Goal: Information Seeking & Learning: Learn about a topic

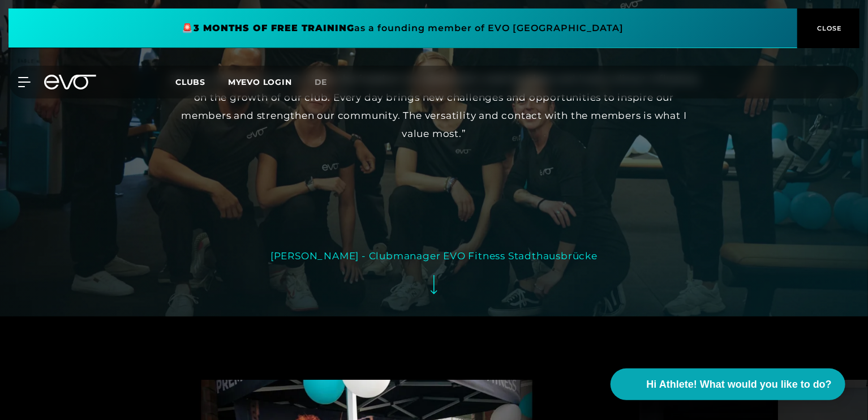
scroll to position [2096, 0]
click at [433, 246] on div "[PERSON_NAME] - Clubmanager EVO Fitness Stadthausbrücke" at bounding box center [434, 255] width 327 height 18
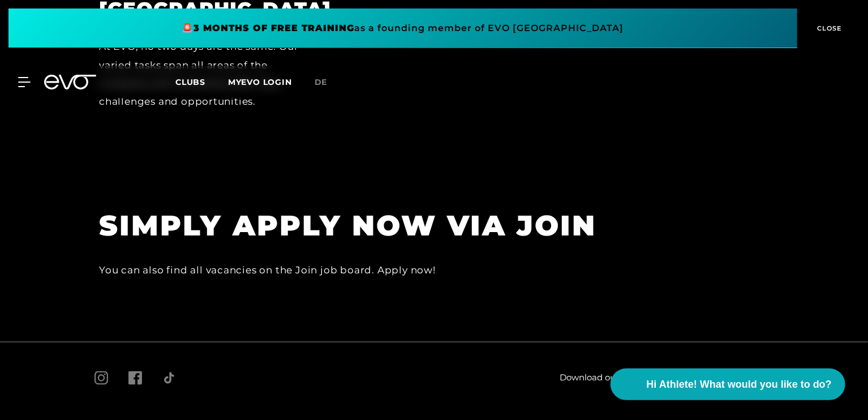
scroll to position [2943, 0]
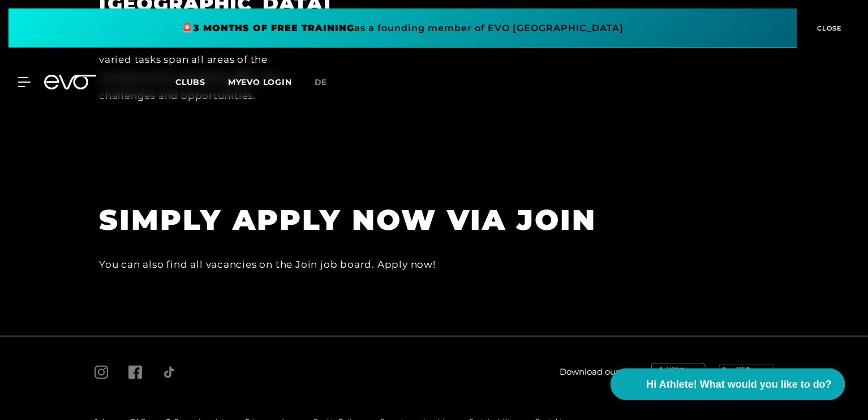
click at [373, 255] on div "You can also find all vacancies on the Join job board. Apply now!" at bounding box center [354, 264] width 510 height 18
click at [337, 202] on h1 "SIMPLY APPLY NOW VIA JOIN" at bounding box center [354, 220] width 510 height 37
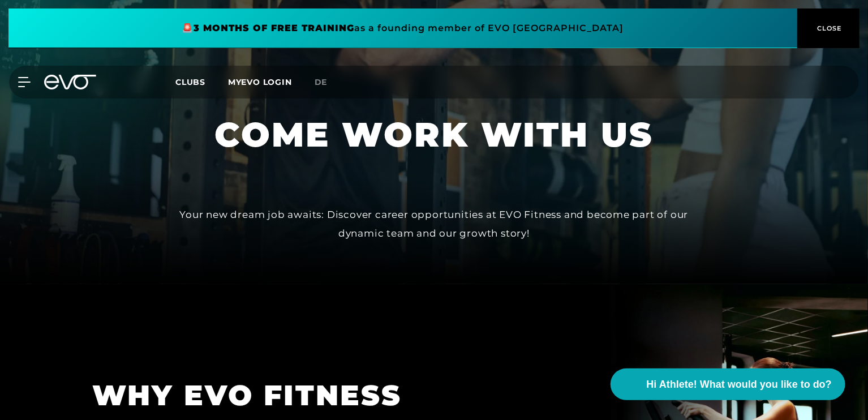
scroll to position [0, 0]
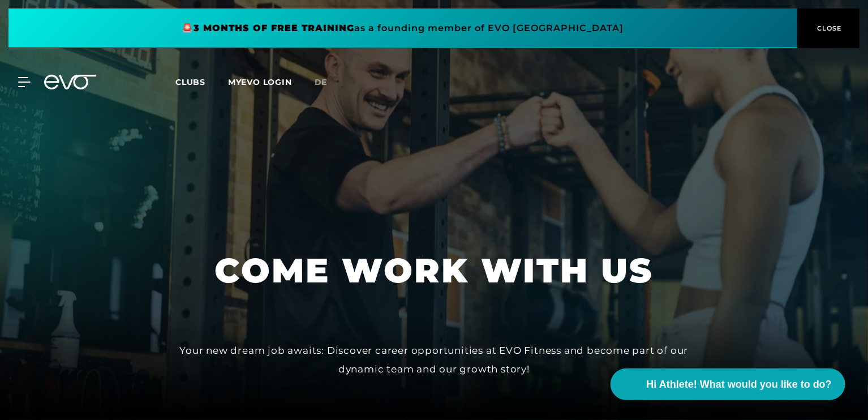
click at [826, 27] on span "CLOSE" at bounding box center [829, 28] width 28 height 10
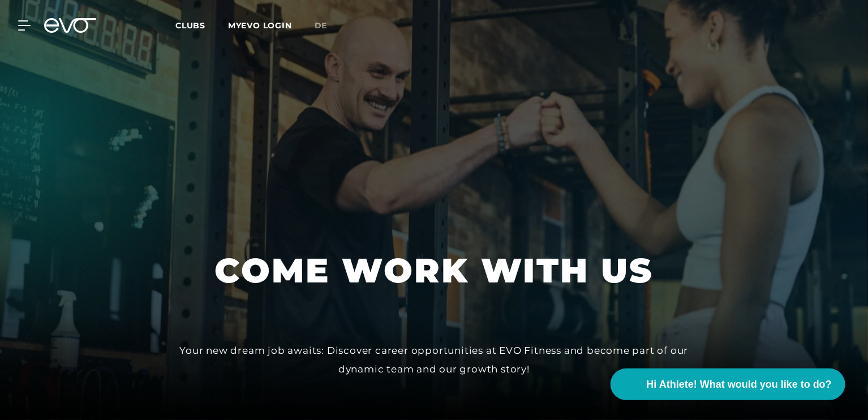
click at [192, 20] on span "Clubs" at bounding box center [191, 25] width 30 height 10
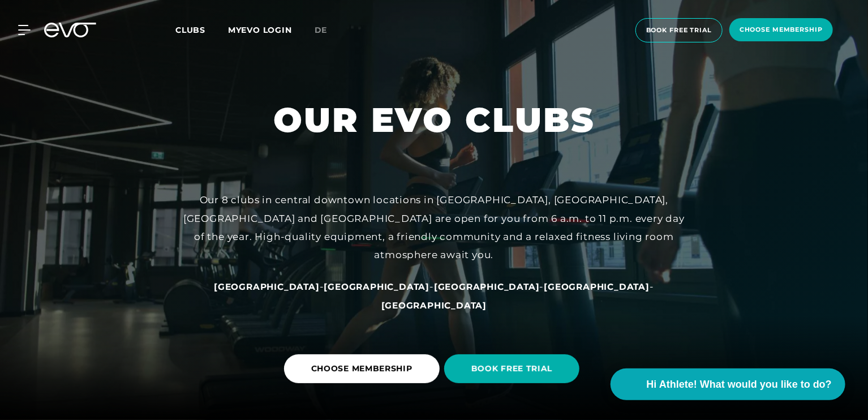
click at [32, 28] on div "MyEVO Login About Memberships free trial DAYPASS EVO Studios [GEOGRAPHIC_DATA] …" at bounding box center [18, 30] width 40 height 10
click at [27, 31] on icon at bounding box center [26, 30] width 16 height 10
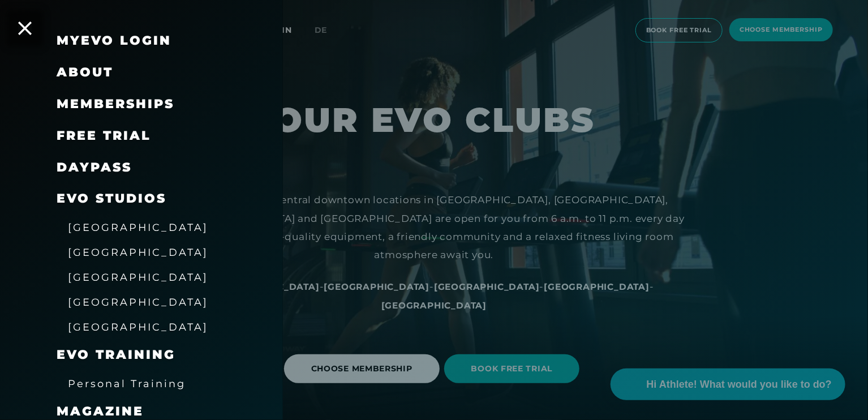
scroll to position [45, 0]
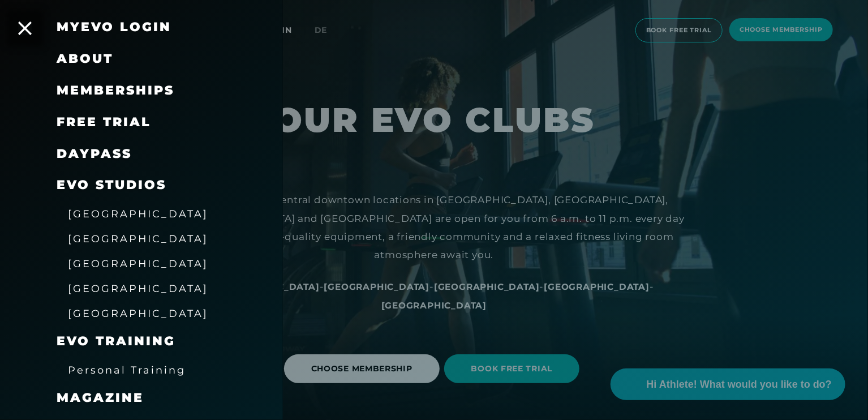
click at [110, 287] on span "[GEOGRAPHIC_DATA]" at bounding box center [138, 289] width 140 height 12
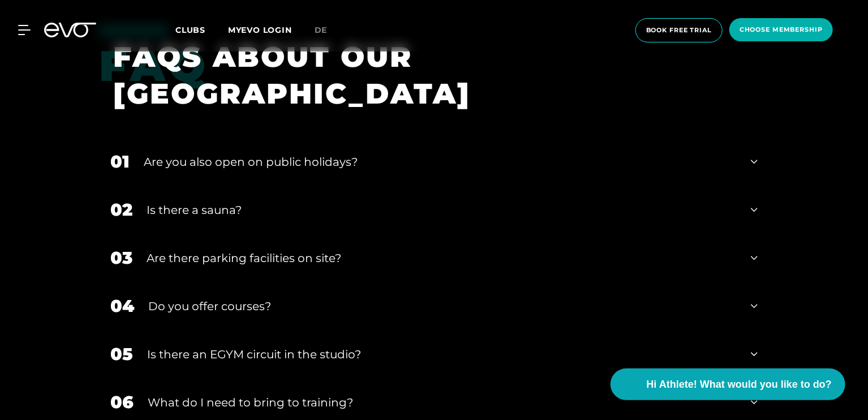
scroll to position [2582, 0]
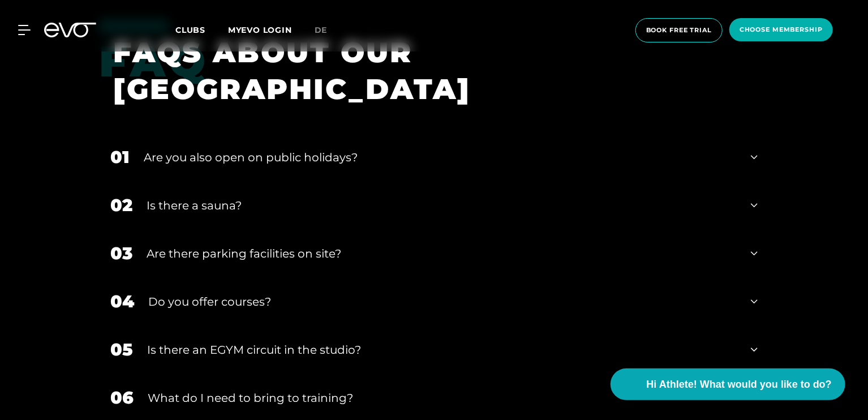
click at [460, 149] on div "Are you also open on public holidays?" at bounding box center [440, 157] width 593 height 17
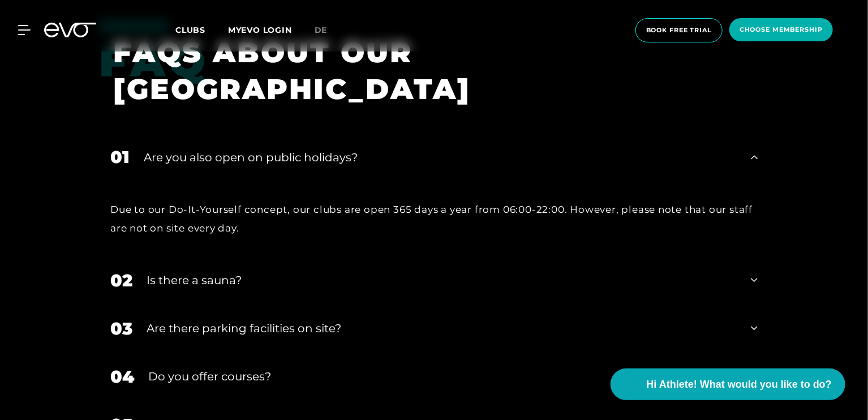
click at [460, 149] on div "Are you also open on public holidays?" at bounding box center [440, 157] width 593 height 17
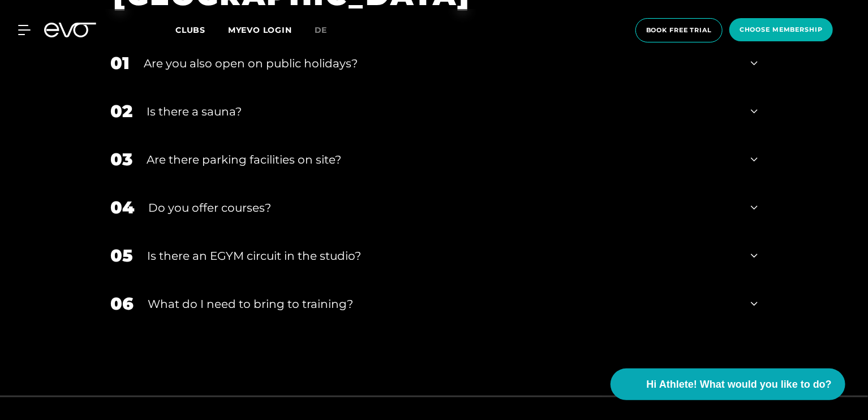
scroll to position [2708, 0]
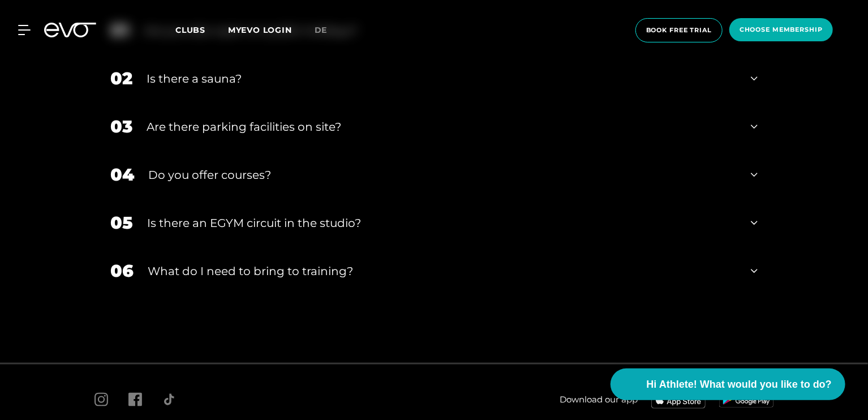
click at [386, 263] on div "What do I need to bring to training?" at bounding box center [442, 271] width 589 height 17
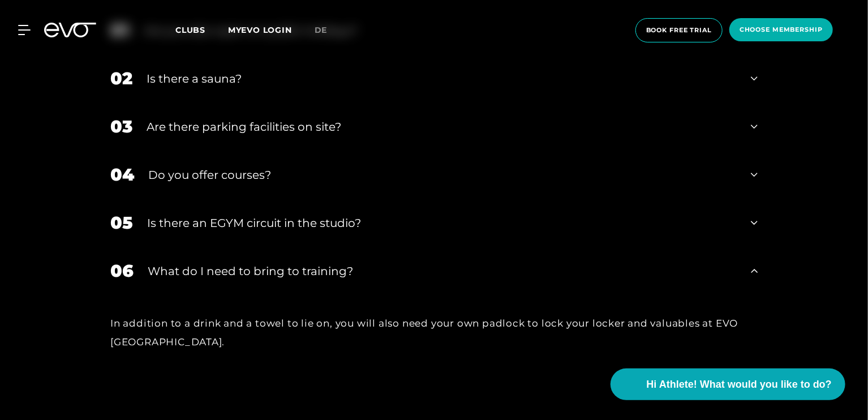
click at [387, 263] on div "What do I need to bring to training?" at bounding box center [442, 271] width 589 height 17
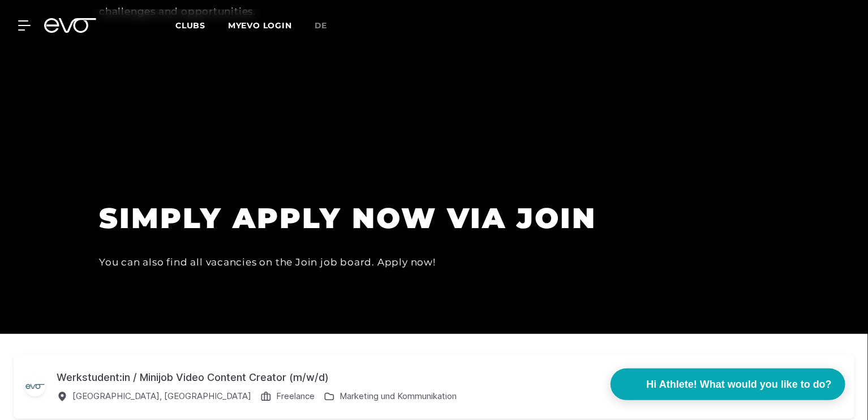
scroll to position [3028, 0]
drag, startPoint x: 299, startPoint y: 233, endPoint x: 318, endPoint y: 237, distance: 19.1
click at [318, 254] on div "You can also find all vacancies on the Join job board. Apply now!" at bounding box center [354, 263] width 510 height 18
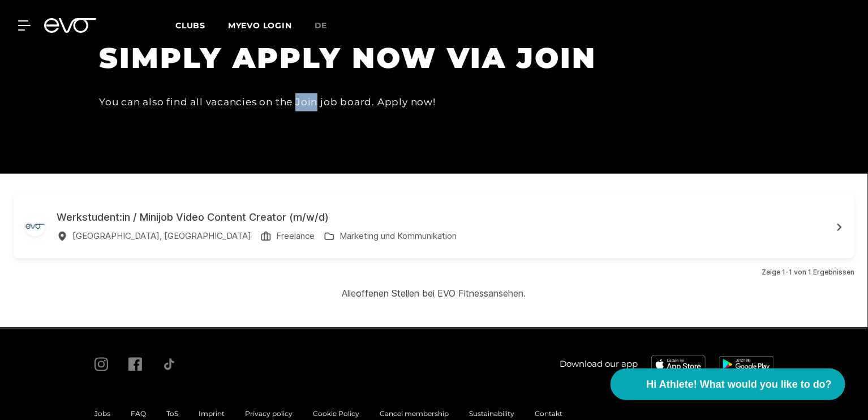
scroll to position [3190, 0]
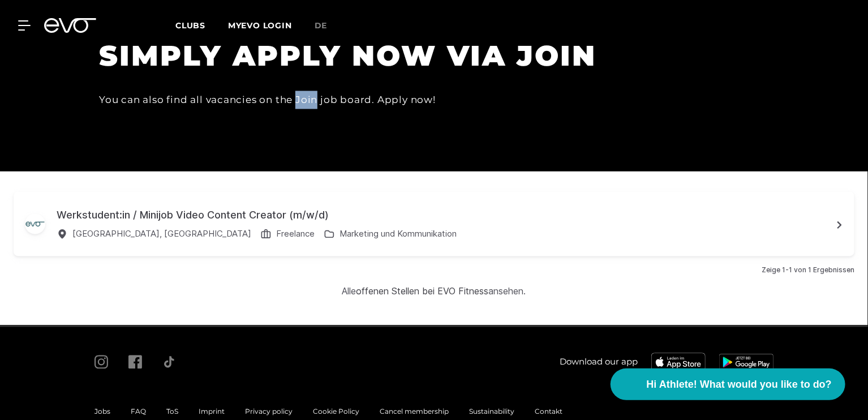
click at [253, 208] on div "Werkstudent:in / Minijob Video Content Creator (m/w/d)" at bounding box center [445, 215] width 776 height 15
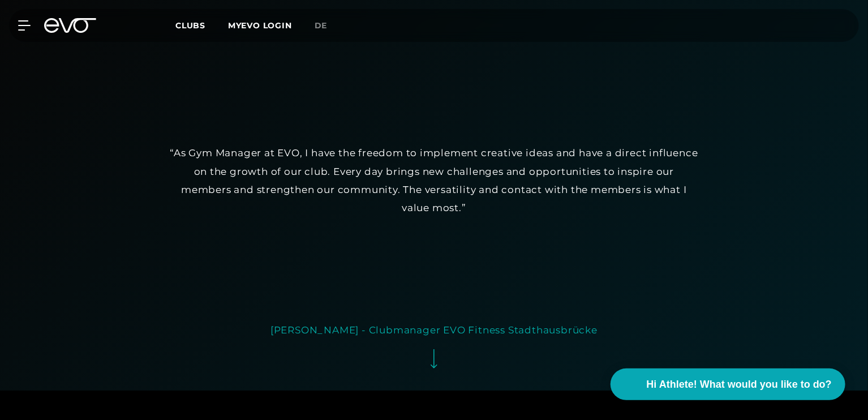
click at [408, 144] on div "“As Gym Manager at EVO, I have the freedom to implement creative ideas and have…" at bounding box center [434, 180] width 530 height 73
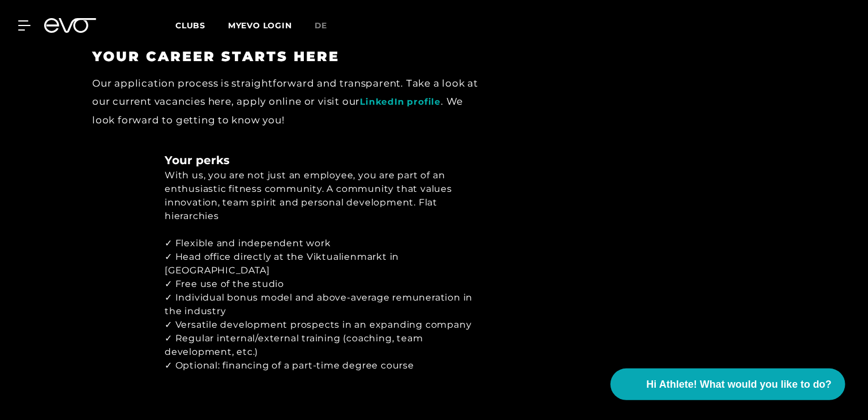
scroll to position [1424, 0]
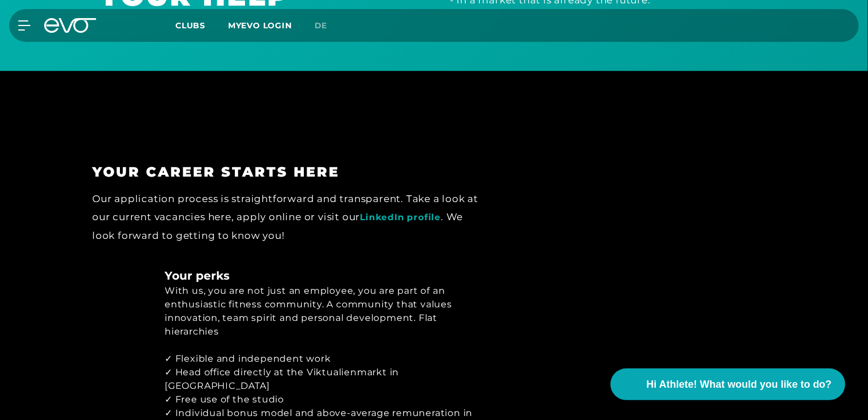
click at [416, 212] on link "LinkedIn profile" at bounding box center [400, 217] width 81 height 11
